Goal: Transaction & Acquisition: Subscribe to service/newsletter

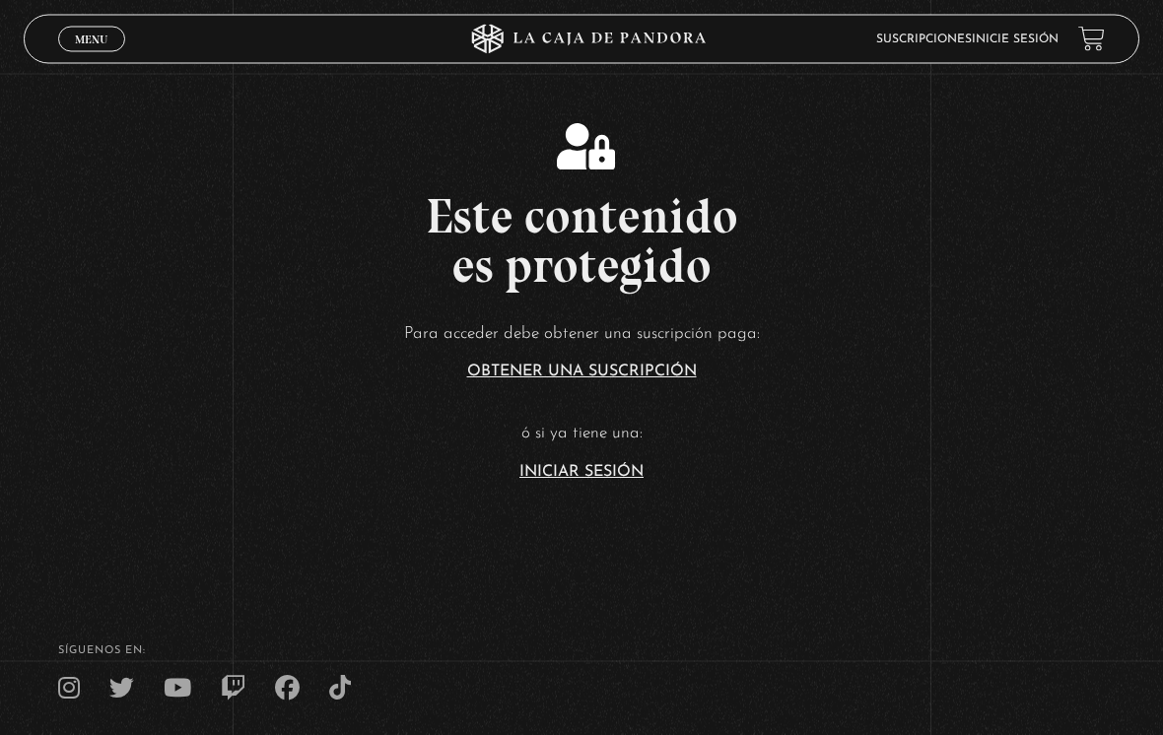
scroll to position [344, 0]
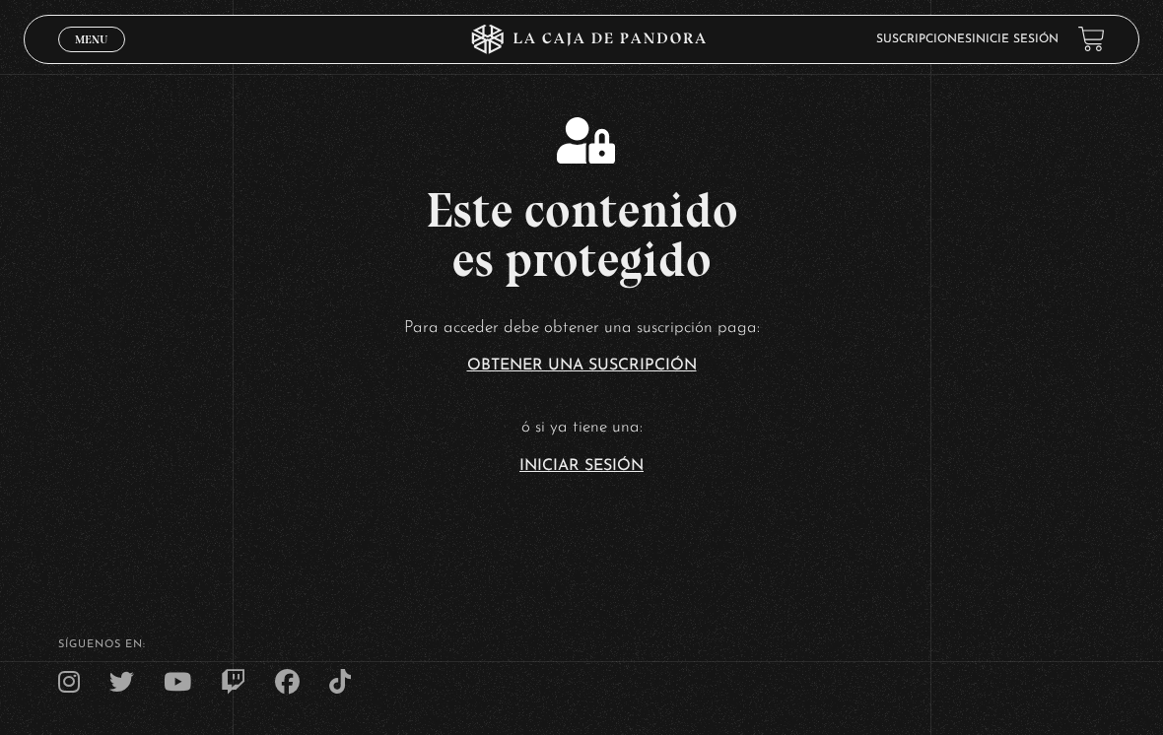
click at [583, 473] on link "Iniciar Sesión" at bounding box center [582, 466] width 124 height 16
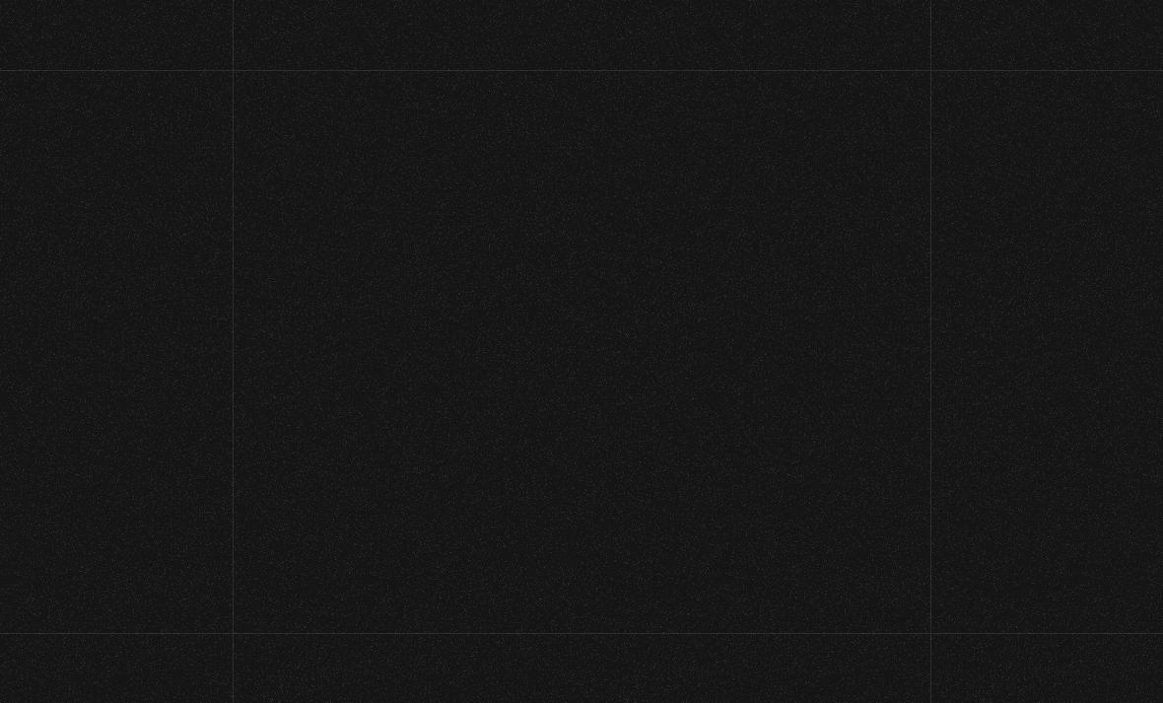
scroll to position [211, 0]
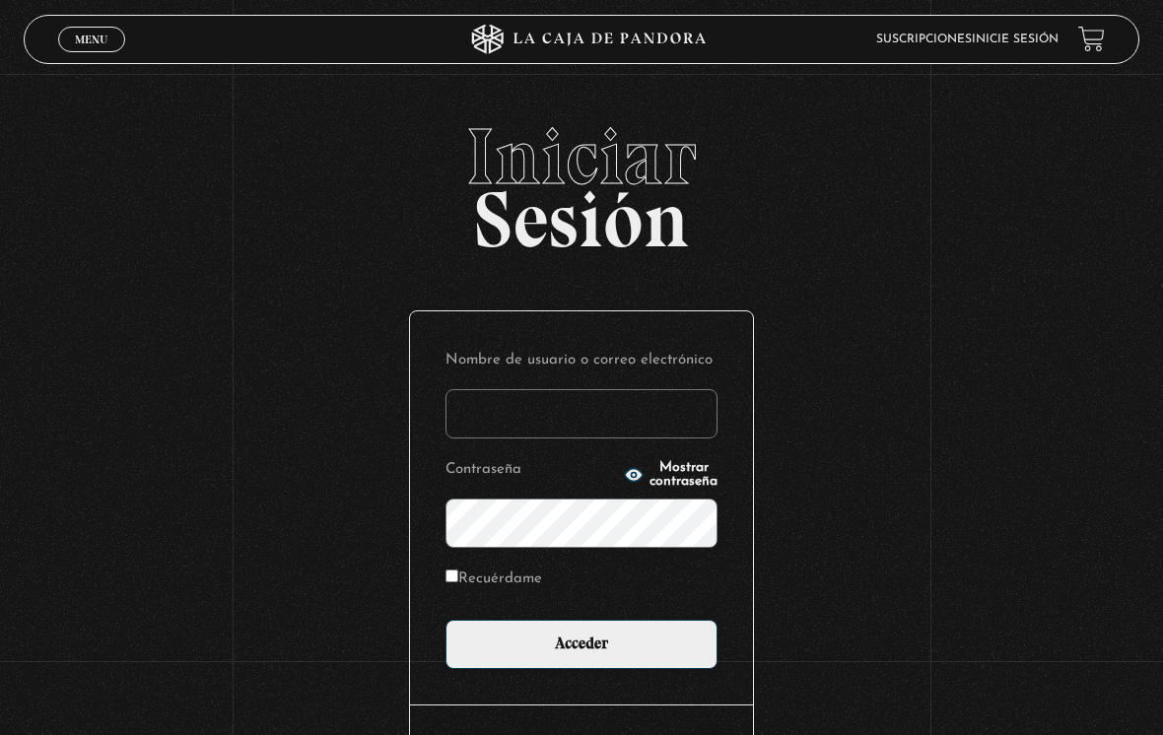
type input "[EMAIL_ADDRESS][DOMAIN_NAME]"
click at [582, 650] on input "Acceder" at bounding box center [582, 644] width 272 height 49
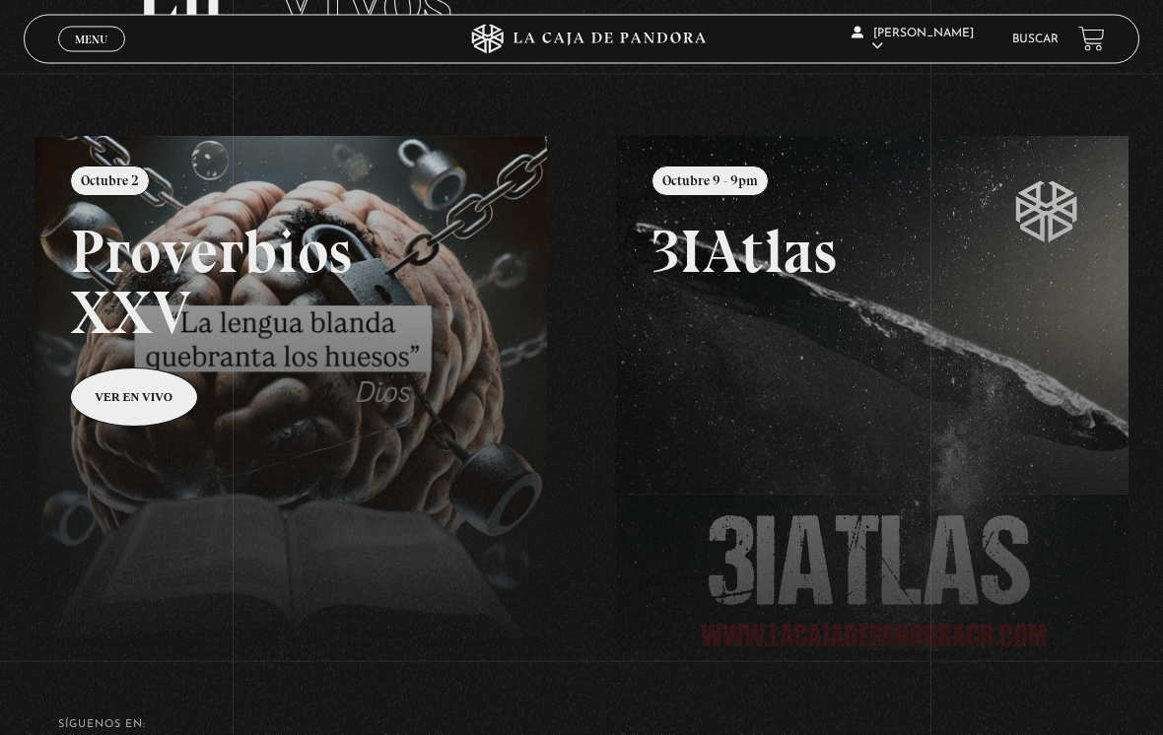
scroll to position [176, 0]
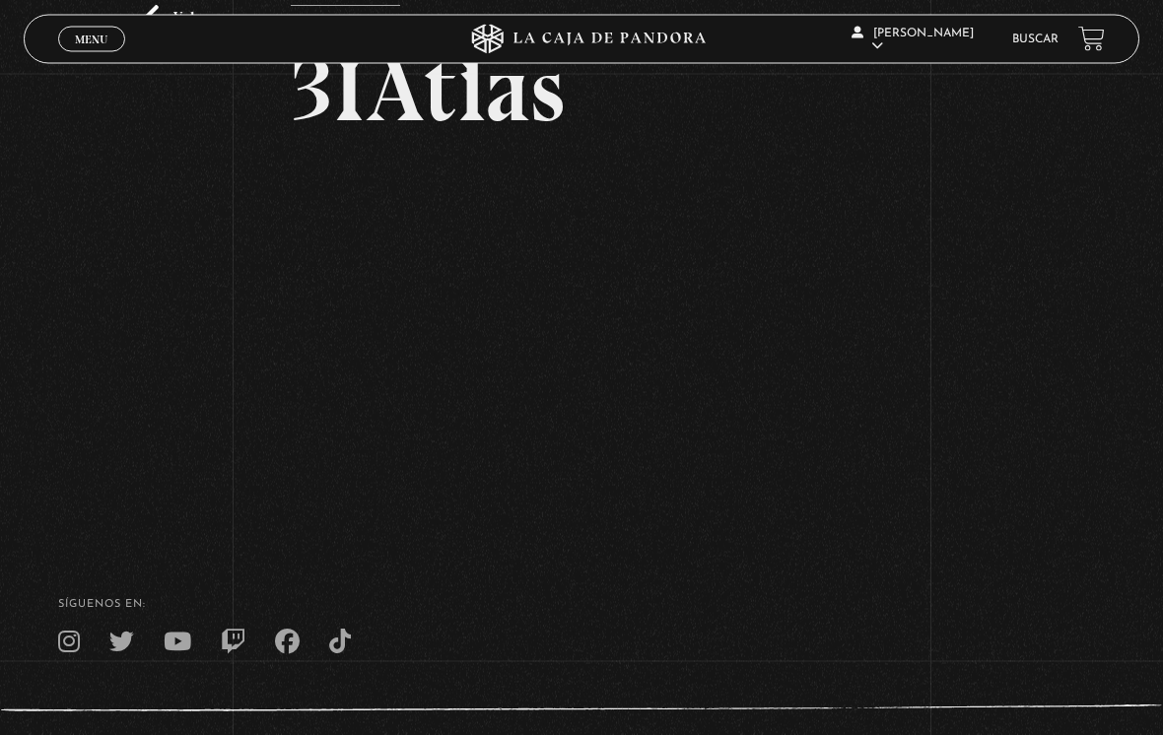
scroll to position [215, 0]
